Goal: Task Accomplishment & Management: Manage account settings

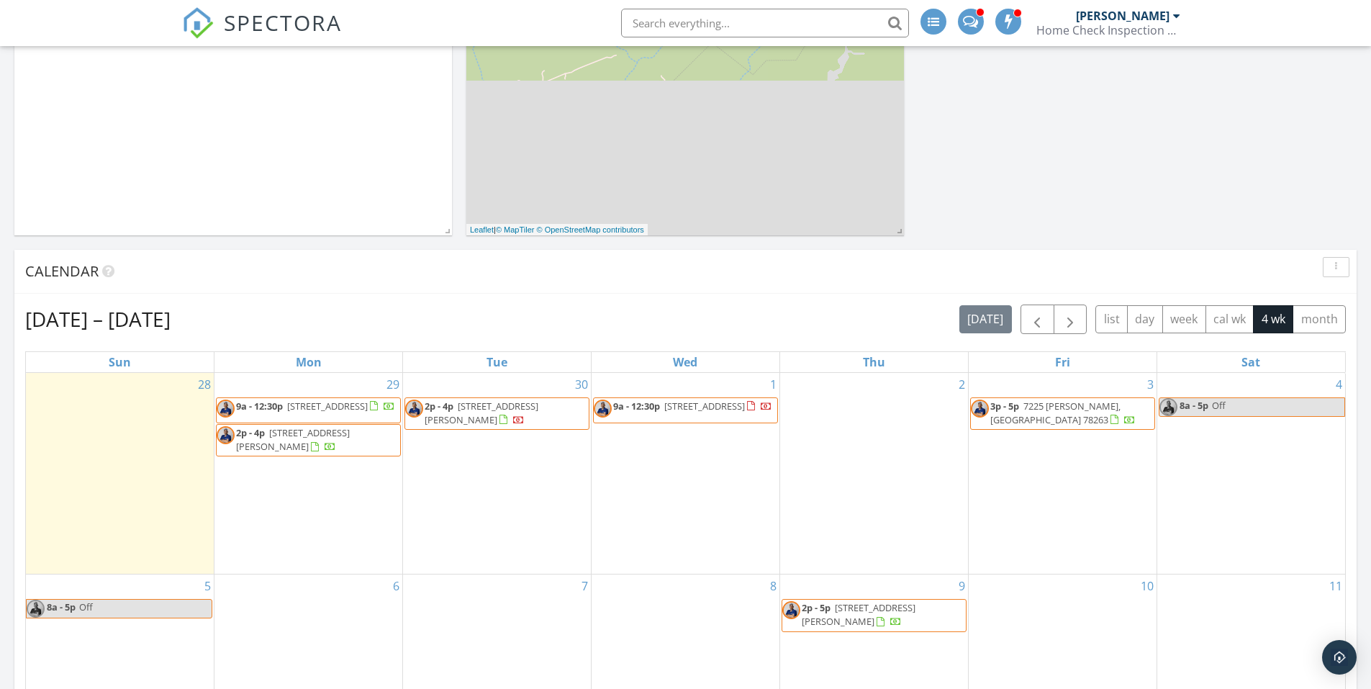
scroll to position [360, 0]
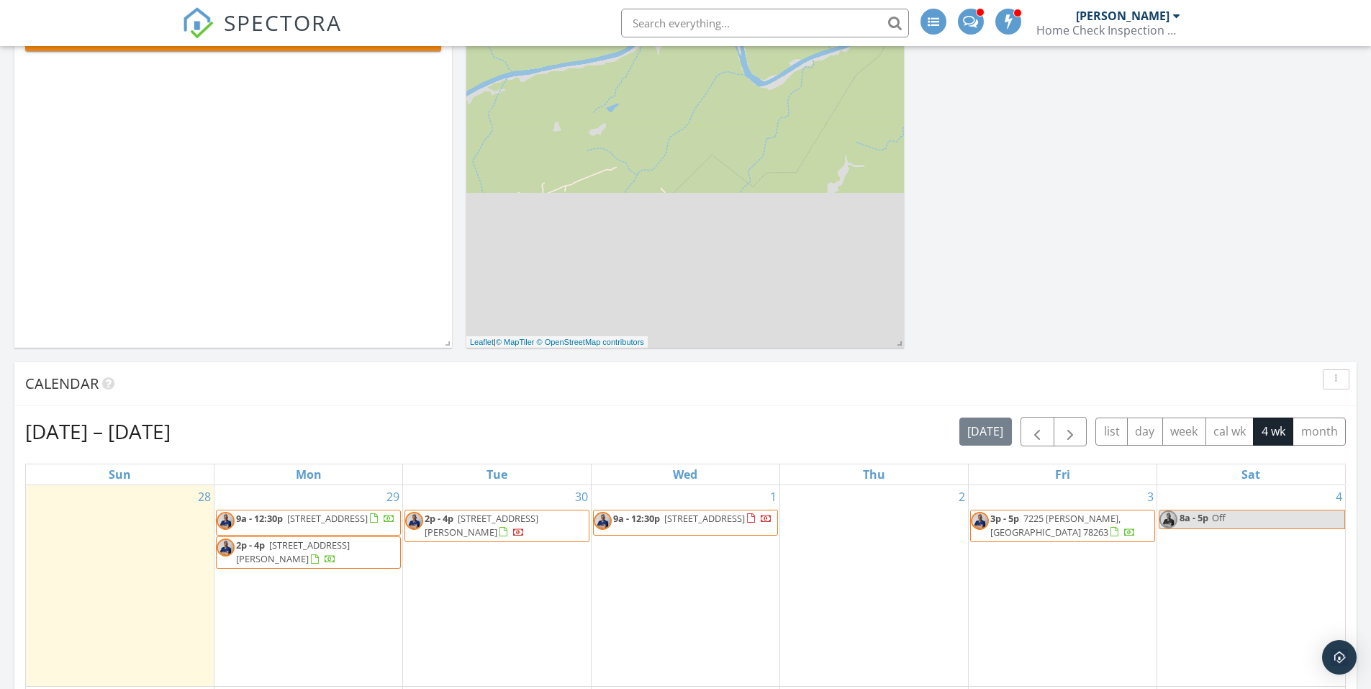
scroll to position [216, 0]
click at [279, 518] on span "9a - 12:30p" at bounding box center [259, 516] width 47 height 13
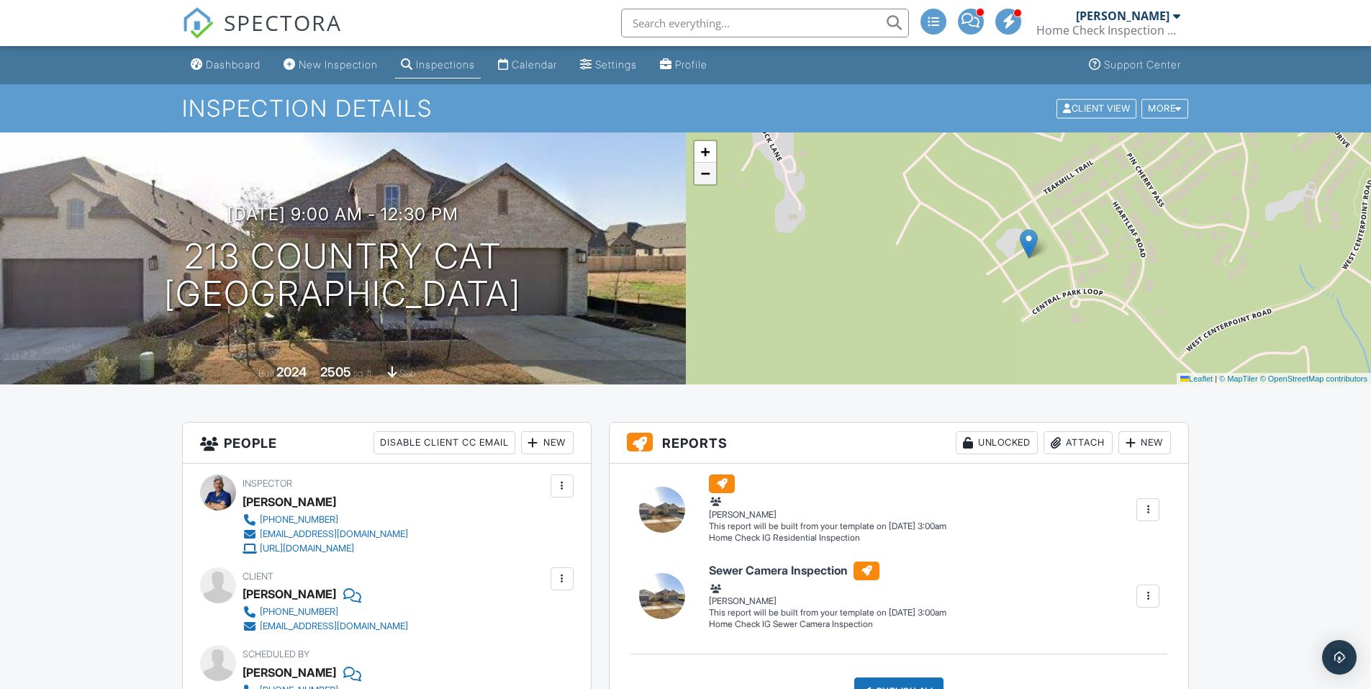
click at [708, 175] on span "−" at bounding box center [704, 173] width 9 height 18
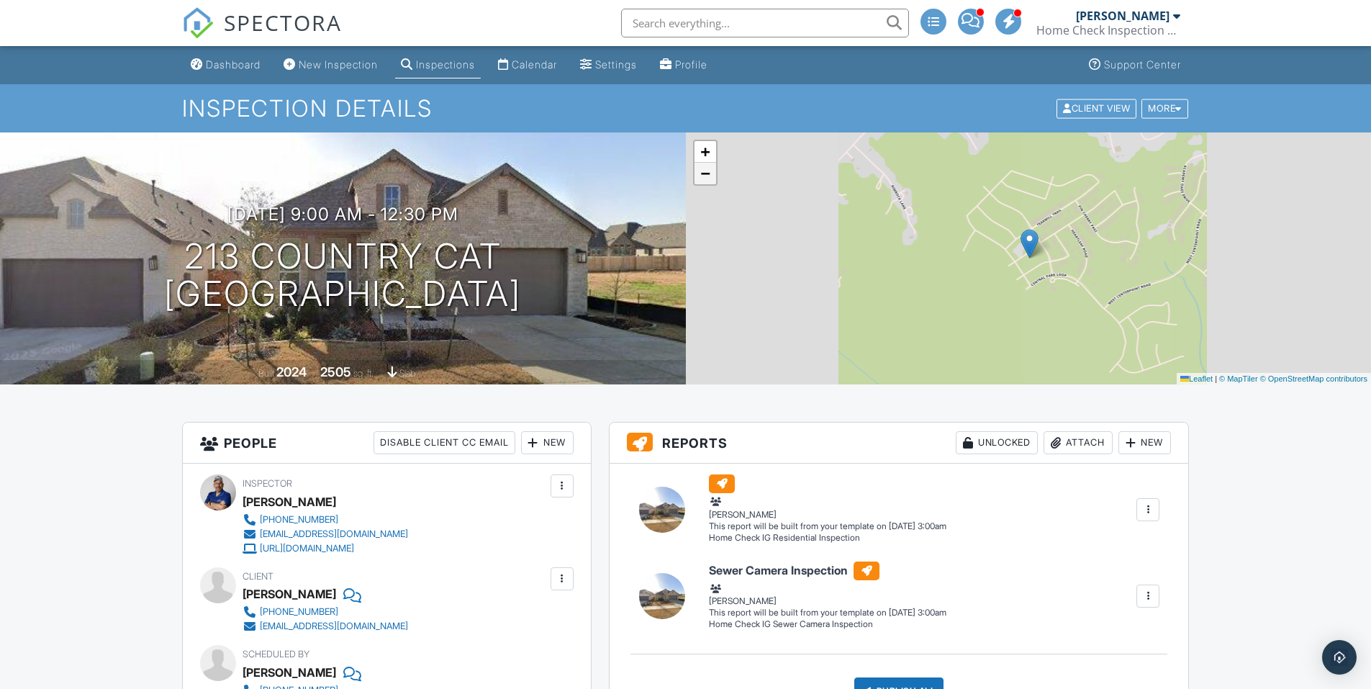
click at [708, 175] on span "−" at bounding box center [704, 173] width 9 height 18
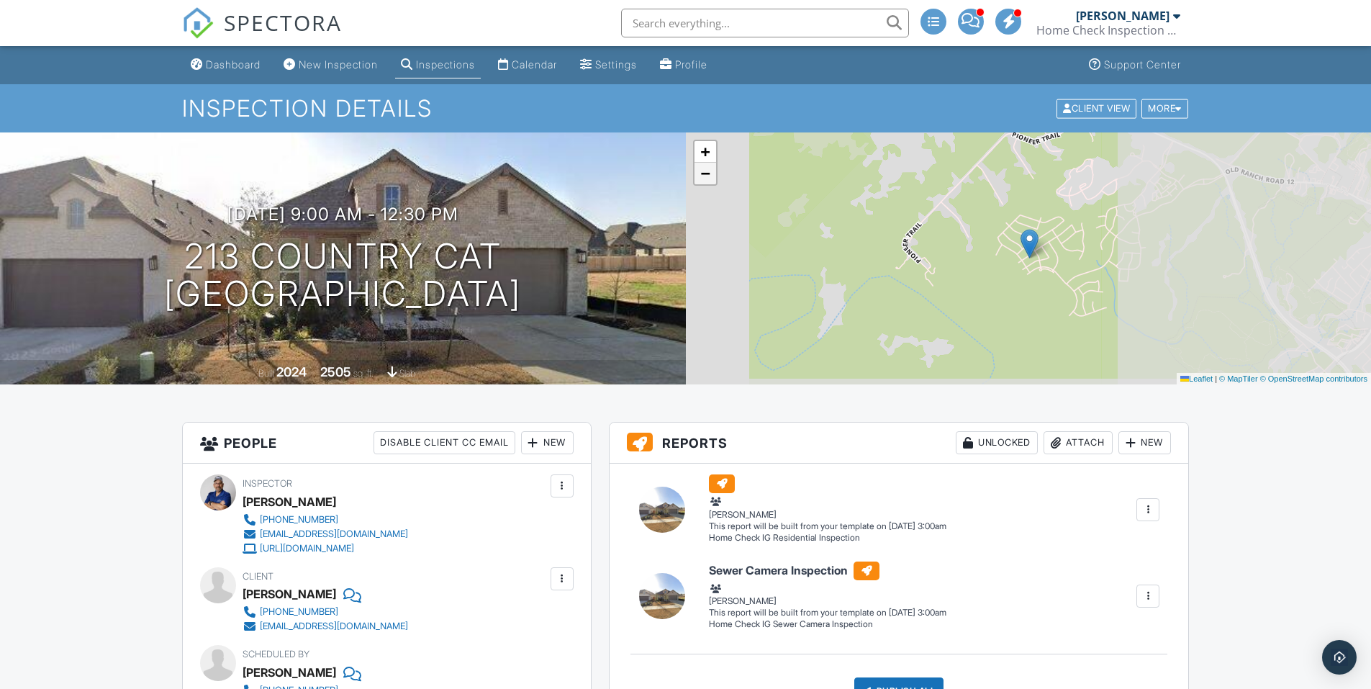
click at [708, 174] on span "−" at bounding box center [704, 173] width 9 height 18
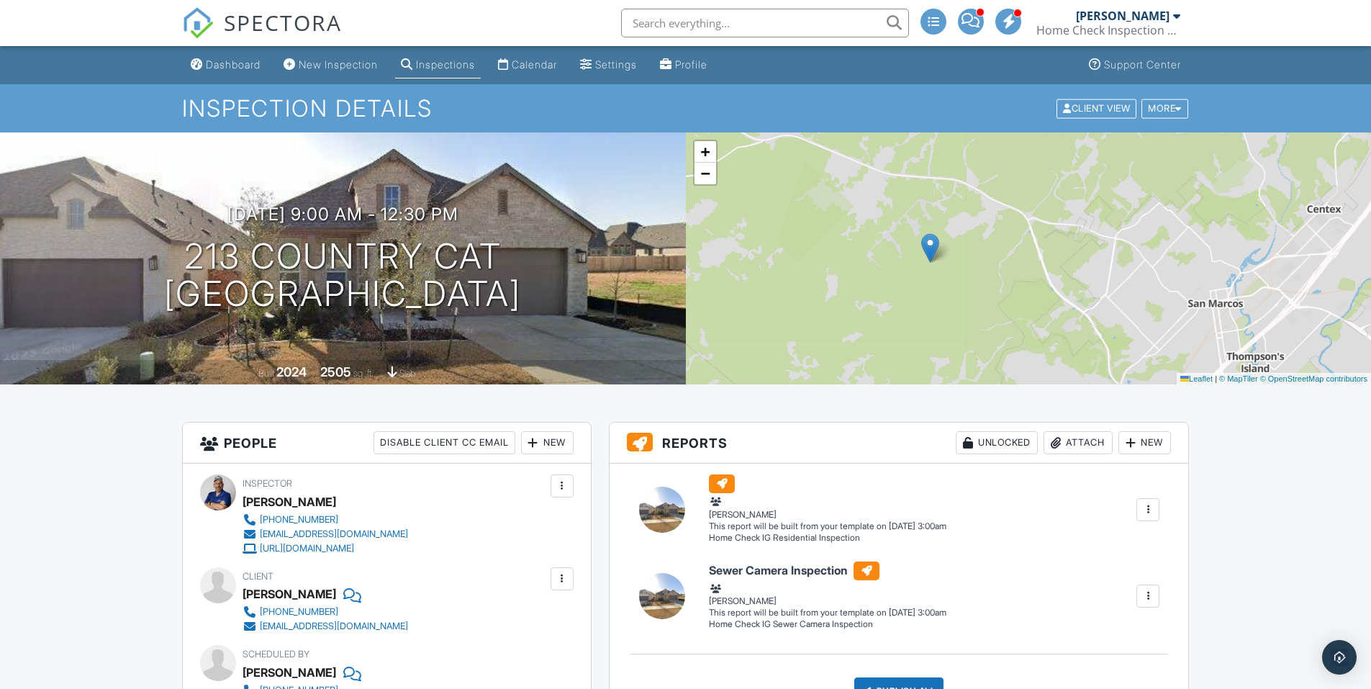
drag, startPoint x: 930, startPoint y: 208, endPoint x: 821, endPoint y: 214, distance: 108.8
click at [824, 214] on div "+ − Leaflet | © MapTiler © OpenStreetMap contributors" at bounding box center [1029, 258] width 686 height 252
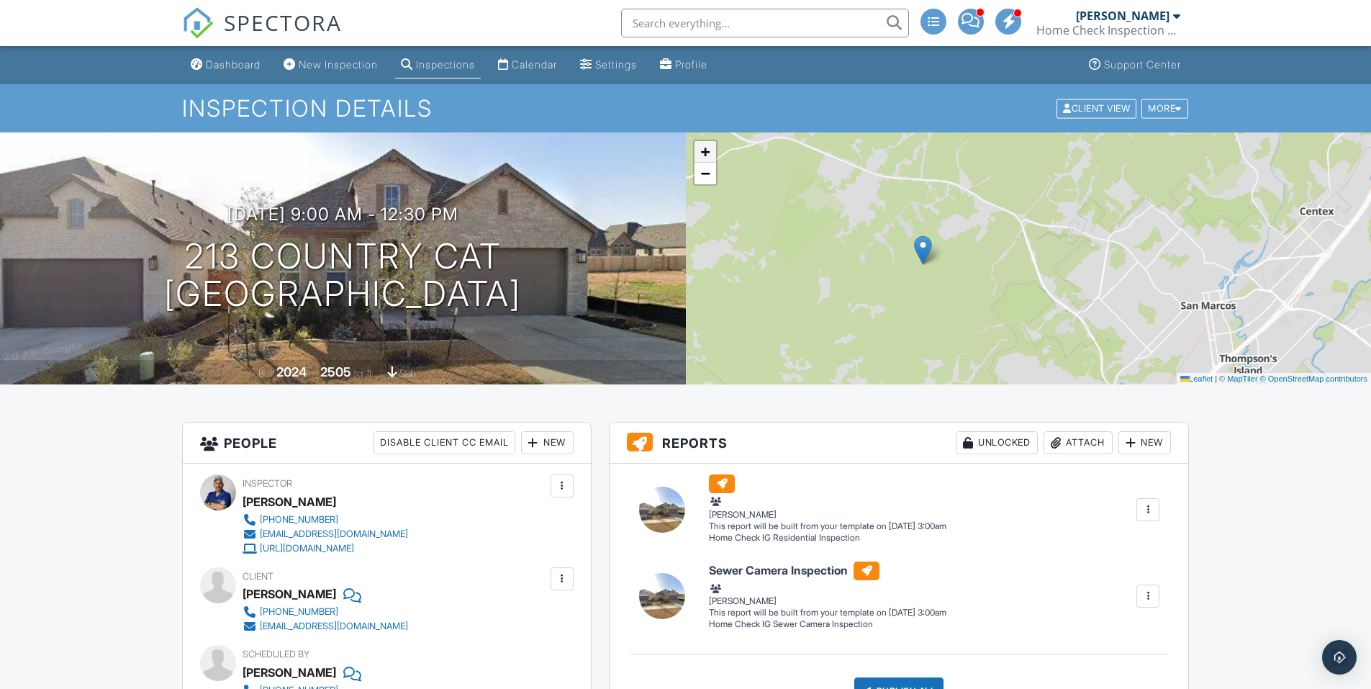
click at [707, 148] on span "+" at bounding box center [704, 152] width 9 height 18
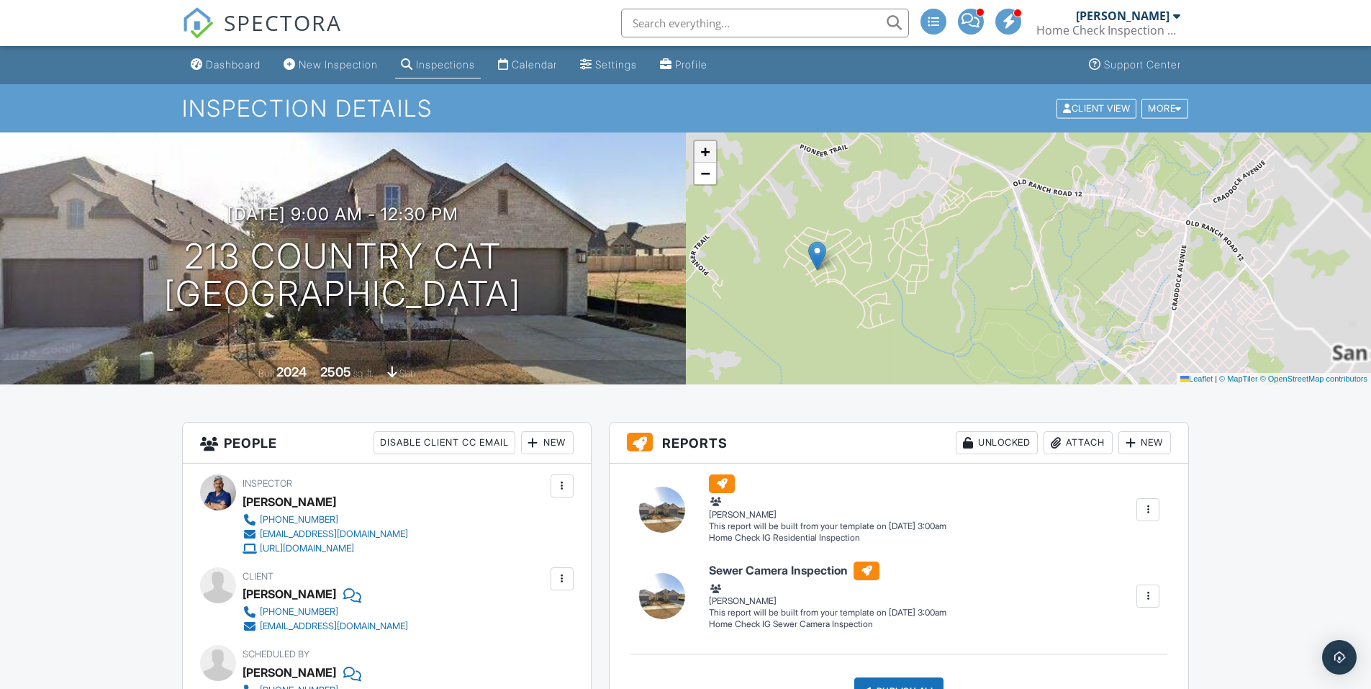
click at [706, 148] on span "+" at bounding box center [704, 152] width 9 height 18
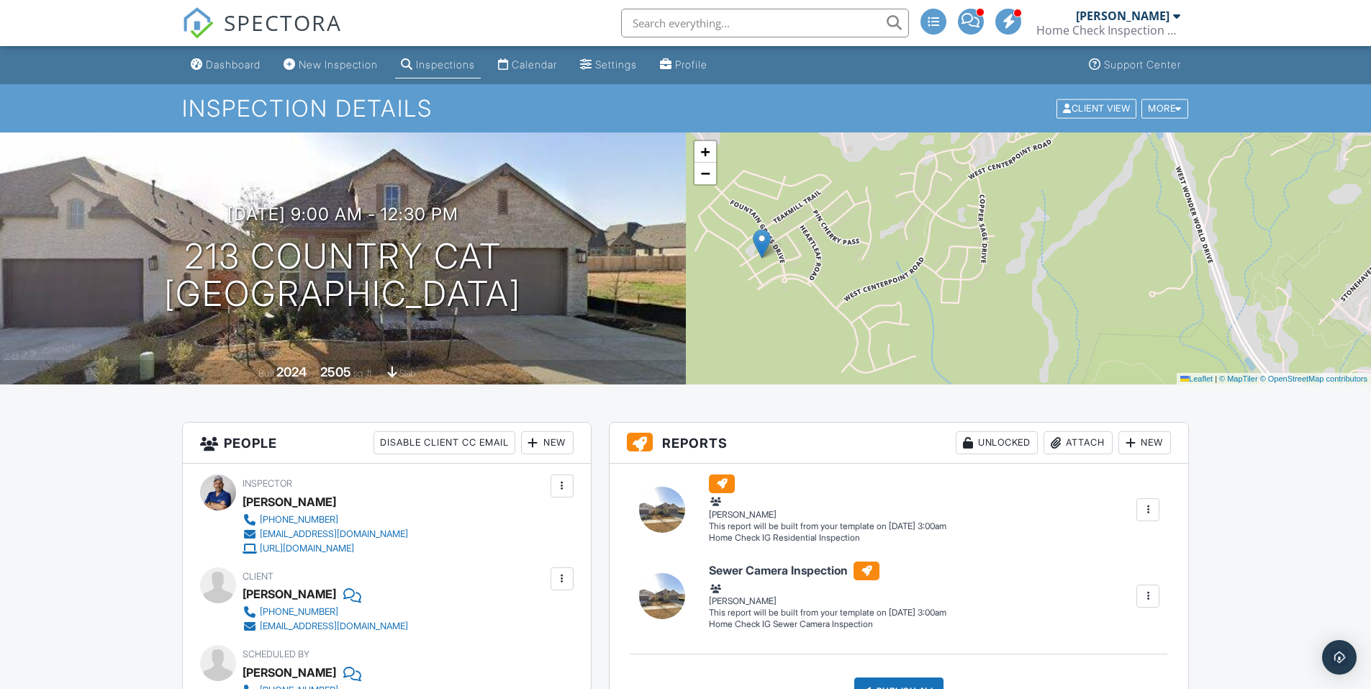
drag, startPoint x: 839, startPoint y: 242, endPoint x: 929, endPoint y: 203, distance: 98.7
click at [928, 196] on div "+ − Leaflet | © MapTiler © OpenStreetMap contributors" at bounding box center [1029, 258] width 686 height 252
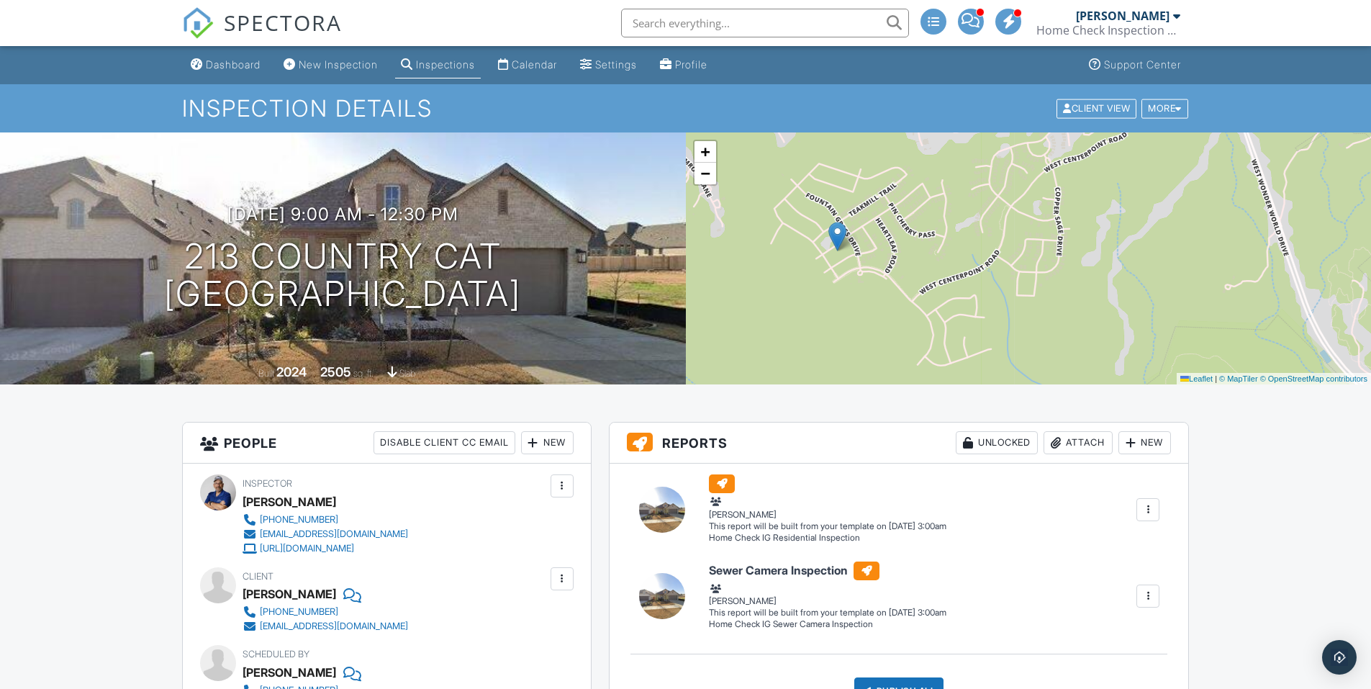
drag, startPoint x: 849, startPoint y: 320, endPoint x: 923, endPoint y: 316, distance: 74.2
click at [923, 316] on div "+ − Leaflet | © MapTiler © OpenStreetMap contributors" at bounding box center [1029, 258] width 686 height 252
click at [703, 148] on span "+" at bounding box center [704, 152] width 9 height 18
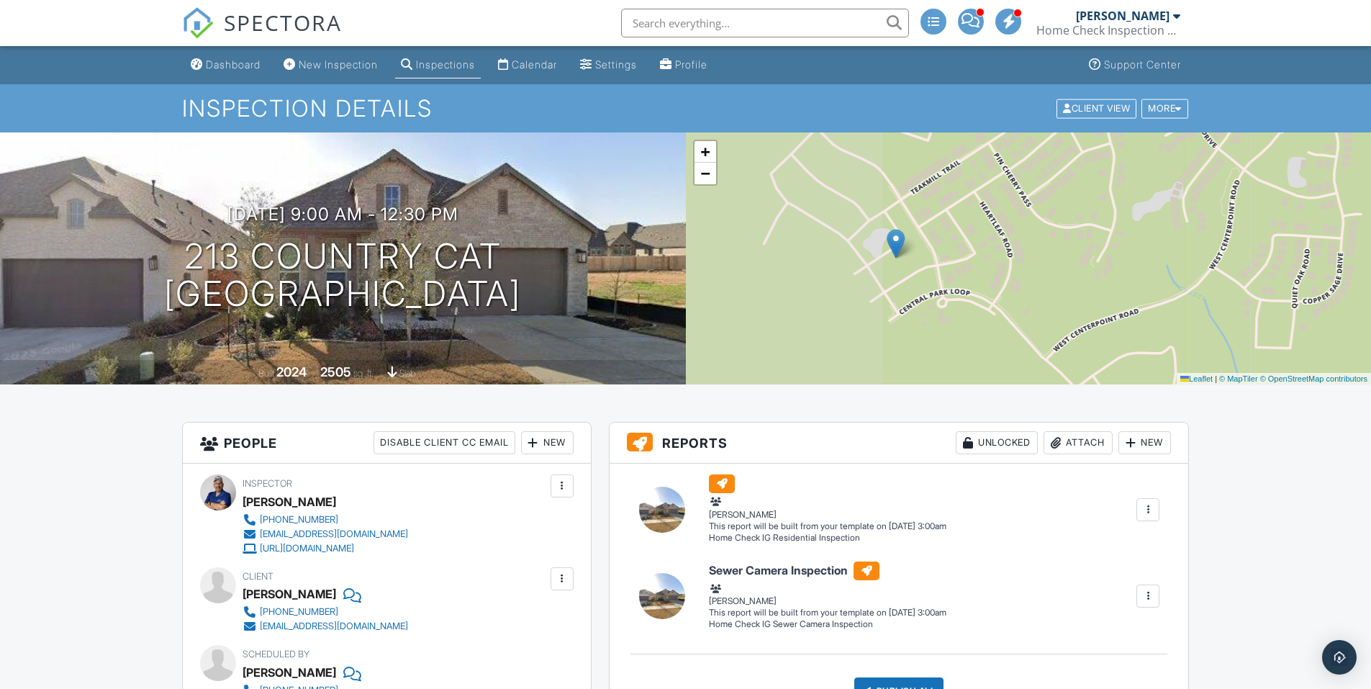
drag, startPoint x: 952, startPoint y: 281, endPoint x: 1035, endPoint y: 285, distance: 82.9
click at [1035, 285] on div "+ − Leaflet | © MapTiler © OpenStreetMap contributors" at bounding box center [1029, 258] width 686 height 252
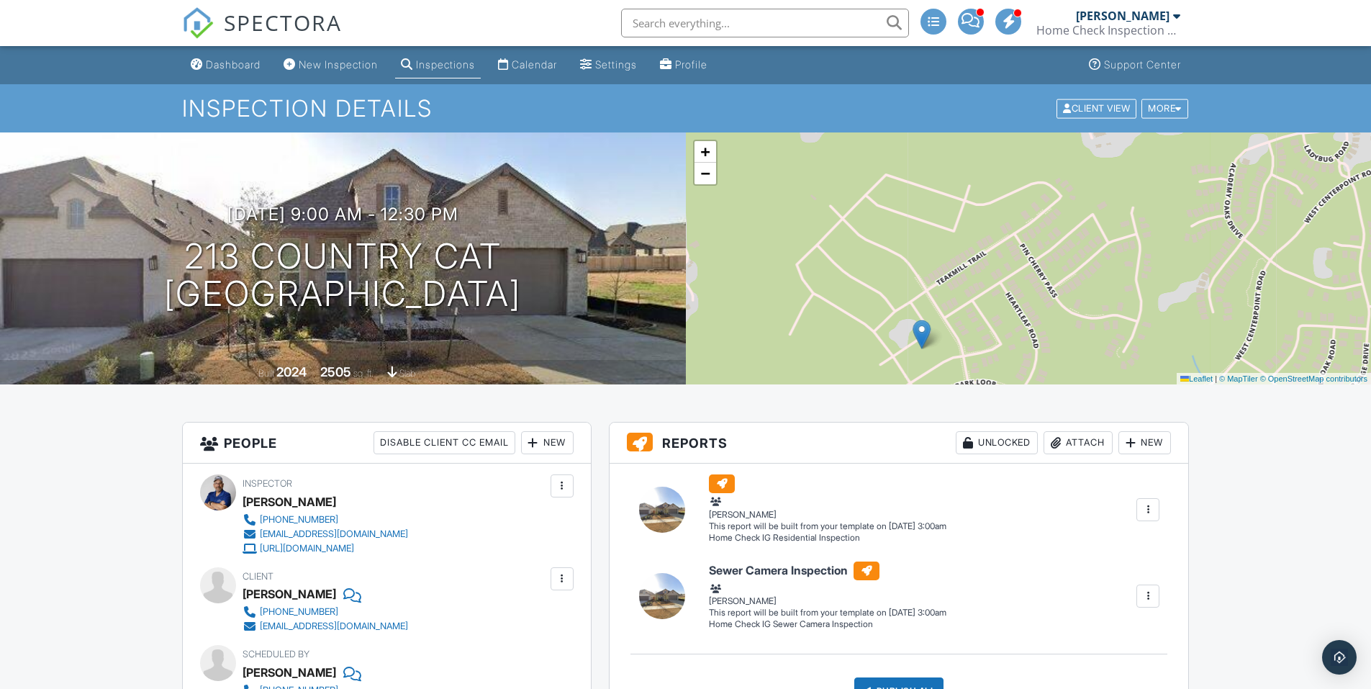
drag, startPoint x: 917, startPoint y: 258, endPoint x: 933, endPoint y: 324, distance: 67.4
click at [933, 324] on div "+ − Leaflet | © MapTiler © OpenStreetMap contributors" at bounding box center [1029, 258] width 686 height 252
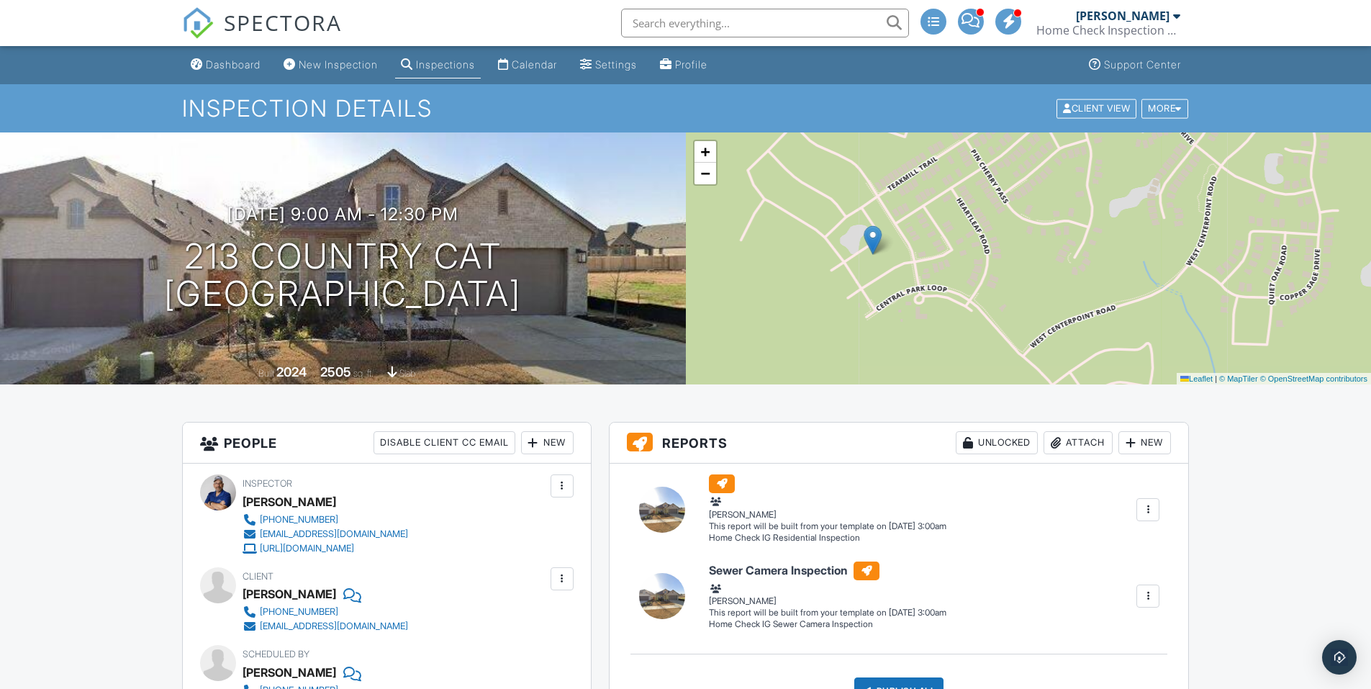
drag, startPoint x: 1119, startPoint y: 343, endPoint x: 1070, endPoint y: 248, distance: 106.2
click at [1070, 248] on div "+ − Leaflet | © MapTiler © OpenStreetMap contributors" at bounding box center [1029, 258] width 686 height 252
